Goal: Information Seeking & Learning: Learn about a topic

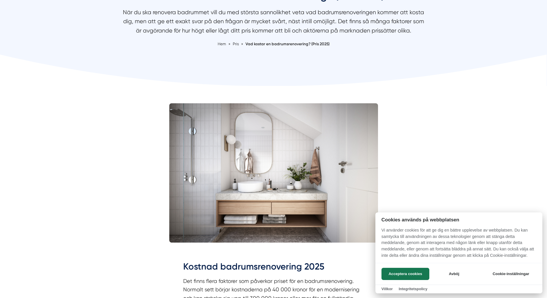
scroll to position [87, 0]
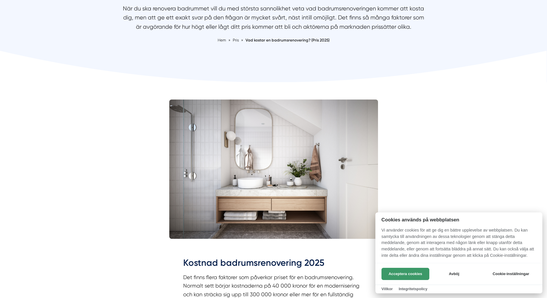
click at [415, 274] on button "Acceptera cookies" at bounding box center [405, 273] width 48 height 12
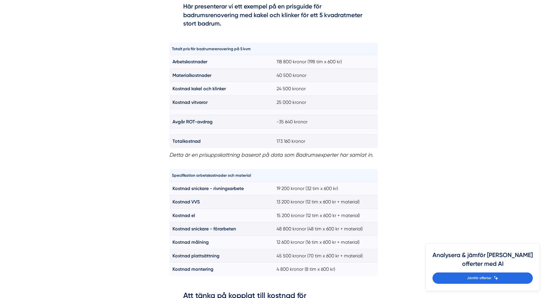
scroll to position [435, 0]
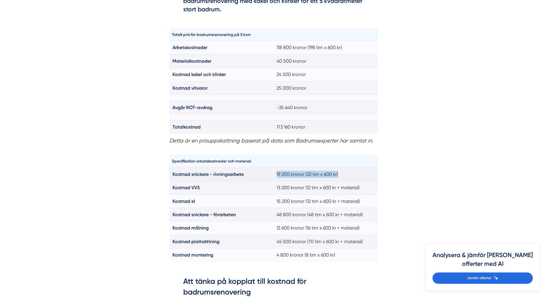
drag, startPoint x: 274, startPoint y: 172, endPoint x: 348, endPoint y: 176, distance: 74.0
click at [348, 176] on td "19 200 kronor (32 tim x 600 kr)" at bounding box center [326, 173] width 104 height 13
drag, startPoint x: 283, startPoint y: 188, endPoint x: 322, endPoint y: 188, distance: 39.4
click at [322, 188] on td "13 200 kronor (12 tim x 600 kr + material)" at bounding box center [326, 187] width 104 height 13
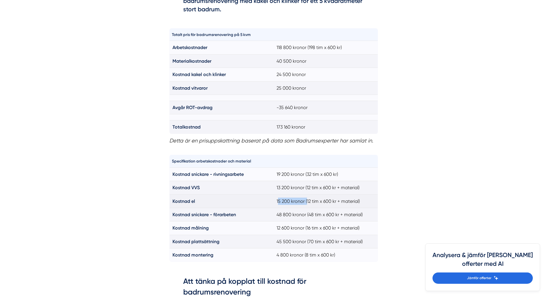
drag, startPoint x: 294, startPoint y: 202, endPoint x: 306, endPoint y: 203, distance: 12.8
click at [306, 203] on td "15 200 kronor (12 tim x 600 kr + material)" at bounding box center [326, 200] width 104 height 13
drag, startPoint x: 290, startPoint y: 214, endPoint x: 325, endPoint y: 216, distance: 34.8
click at [325, 216] on td "48 800 kronor (48 tim x 600 kr + material)" at bounding box center [326, 214] width 104 height 13
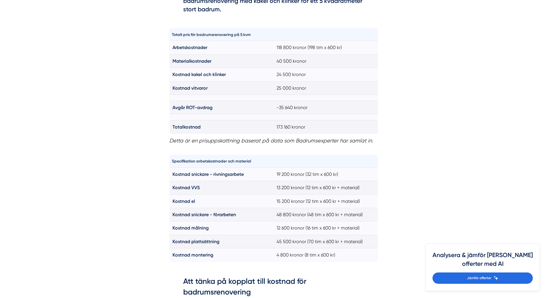
drag, startPoint x: 276, startPoint y: 226, endPoint x: 317, endPoint y: 228, distance: 41.2
click at [317, 228] on td "12 600 kronor (16 tim x 600 kr + material)" at bounding box center [326, 227] width 104 height 13
drag, startPoint x: 278, startPoint y: 240, endPoint x: 371, endPoint y: 244, distance: 93.4
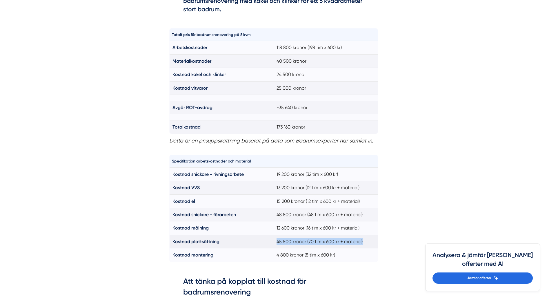
click at [371, 244] on td "45 500 kronor (70 tim x 600 kr + material)" at bounding box center [326, 240] width 104 height 13
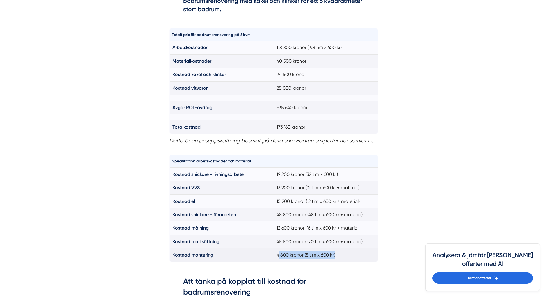
drag, startPoint x: 278, startPoint y: 254, endPoint x: 345, endPoint y: 254, distance: 67.2
click at [345, 254] on td "4 800 kronor (8 tim x 600 kr)" at bounding box center [326, 254] width 104 height 13
click at [291, 250] on td "4 800 kronor (8 tim x 600 kr)" at bounding box center [326, 254] width 104 height 13
click at [291, 252] on td "4 800 kronor (8 tim x 600 kr)" at bounding box center [326, 254] width 104 height 13
